Goal: Find specific page/section: Find specific page/section

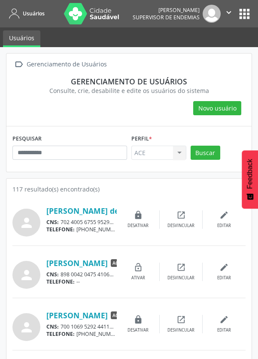
click at [102, 22] on img at bounding box center [92, 13] width 56 height 21
